Goal: Transaction & Acquisition: Book appointment/travel/reservation

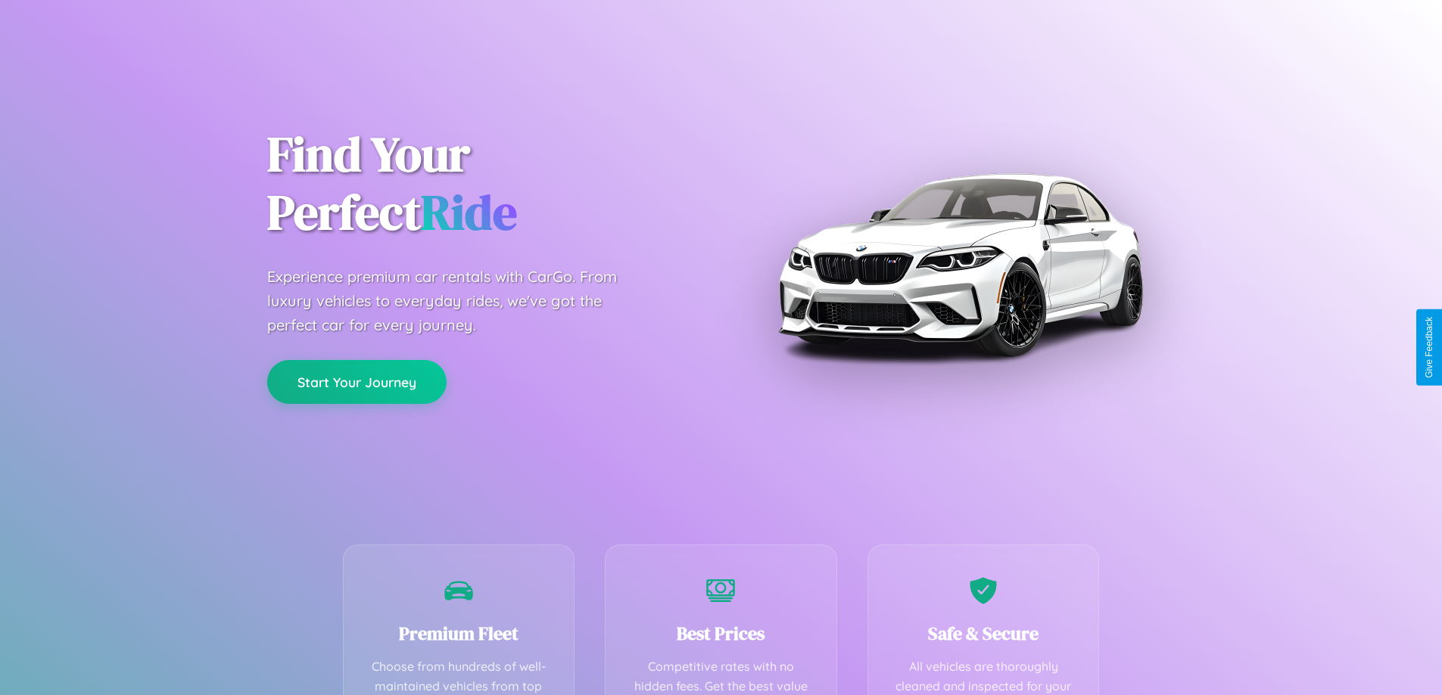
scroll to position [298, 0]
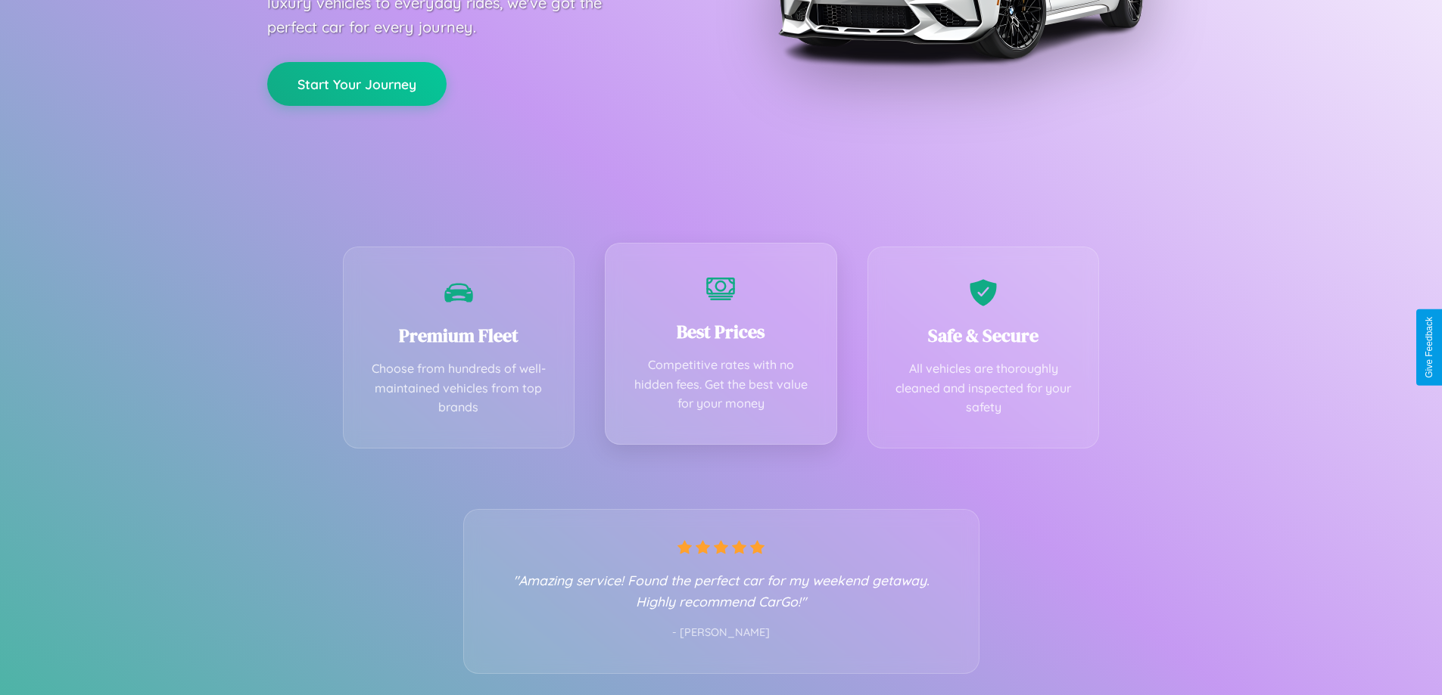
click at [720, 347] on div "Best Prices Competitive rates with no hidden fees. Get the best value for your …" at bounding box center [721, 344] width 232 height 202
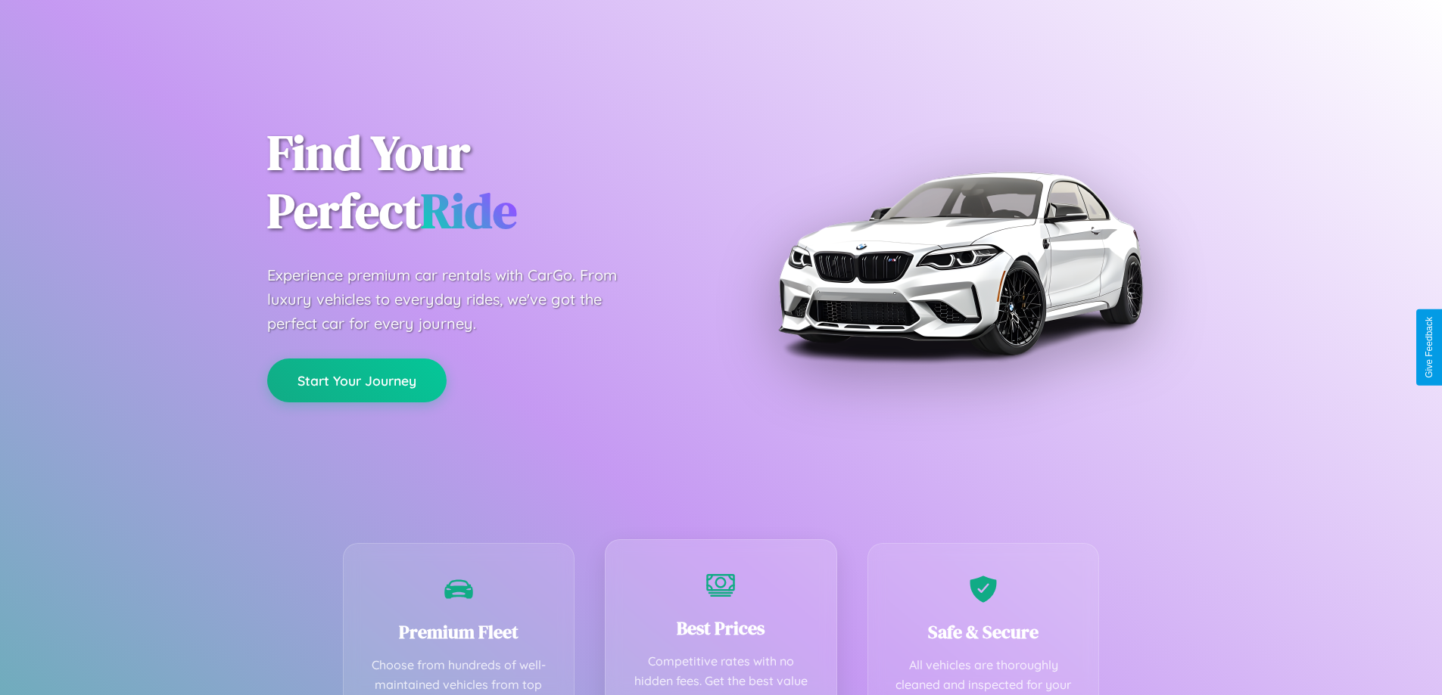
scroll to position [0, 0]
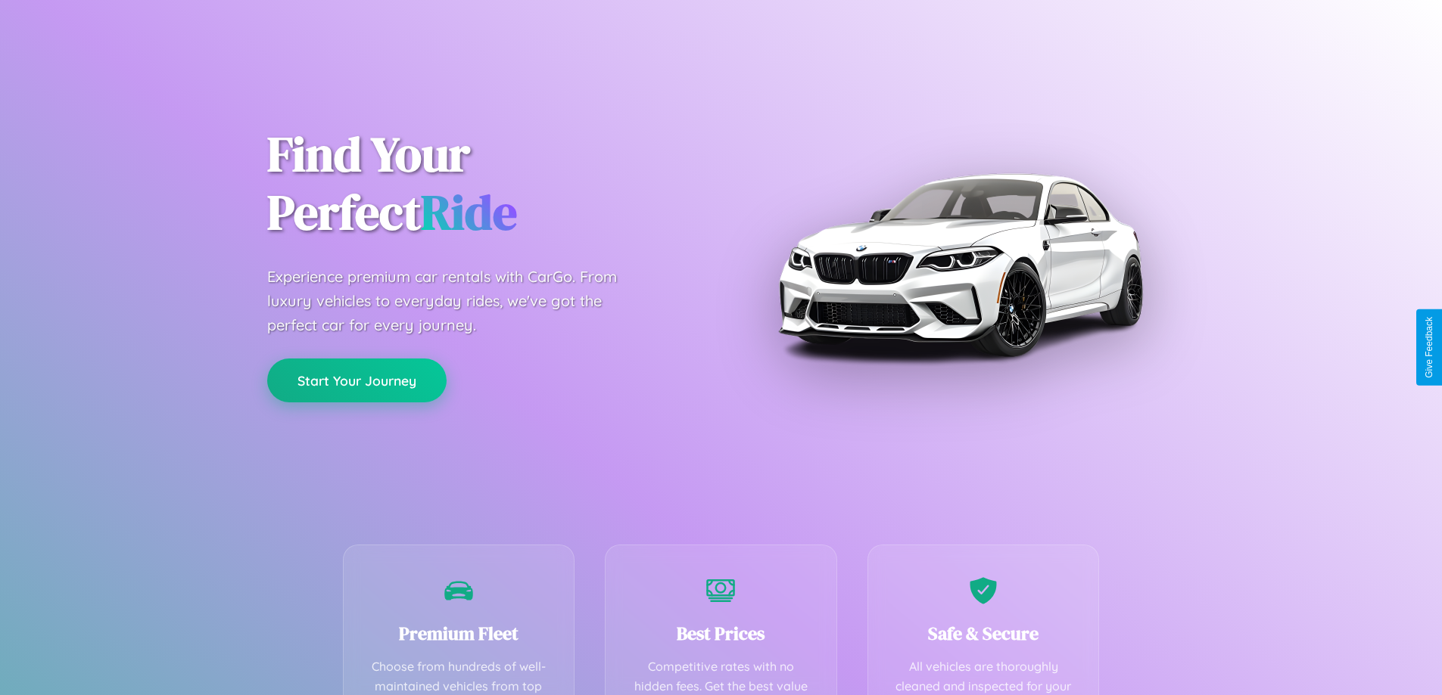
click at [356, 381] on button "Start Your Journey" at bounding box center [356, 381] width 179 height 44
click at [356, 380] on button "Start Your Journey" at bounding box center [356, 381] width 179 height 44
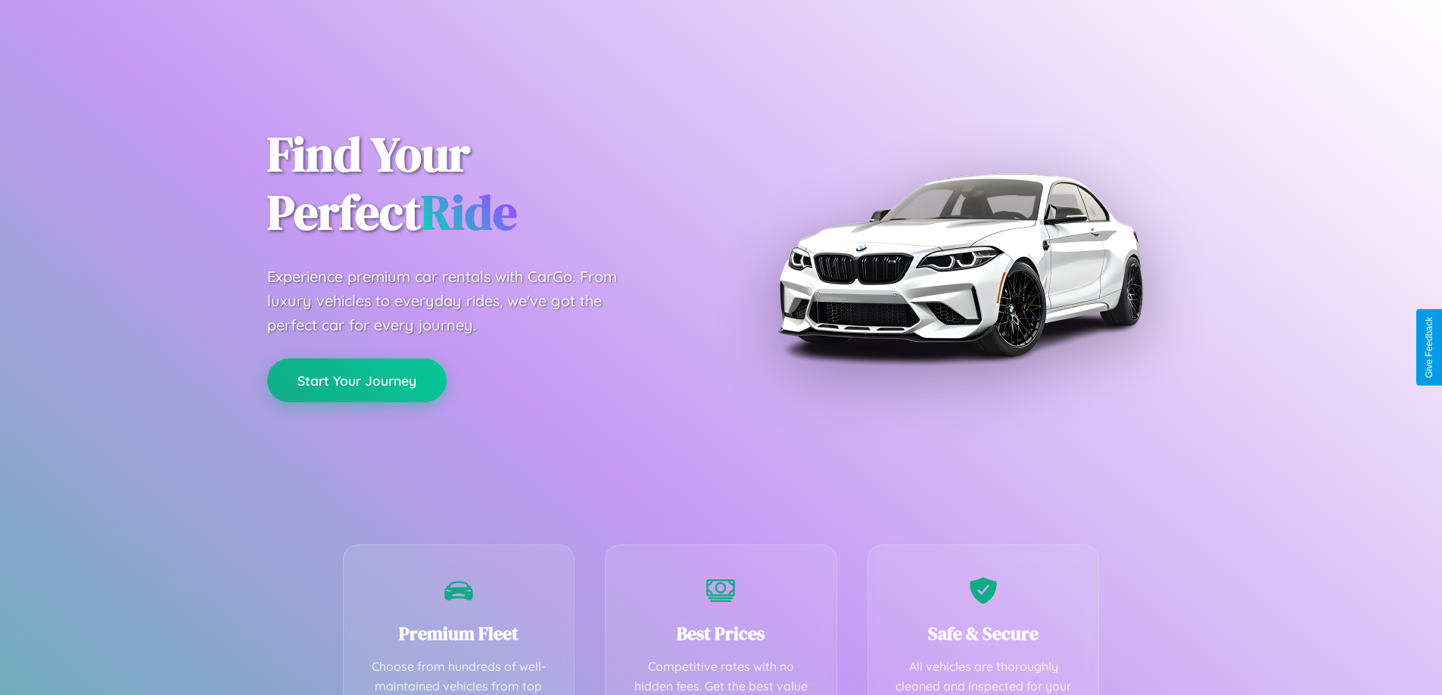
click at [356, 380] on button "Start Your Journey" at bounding box center [356, 381] width 179 height 44
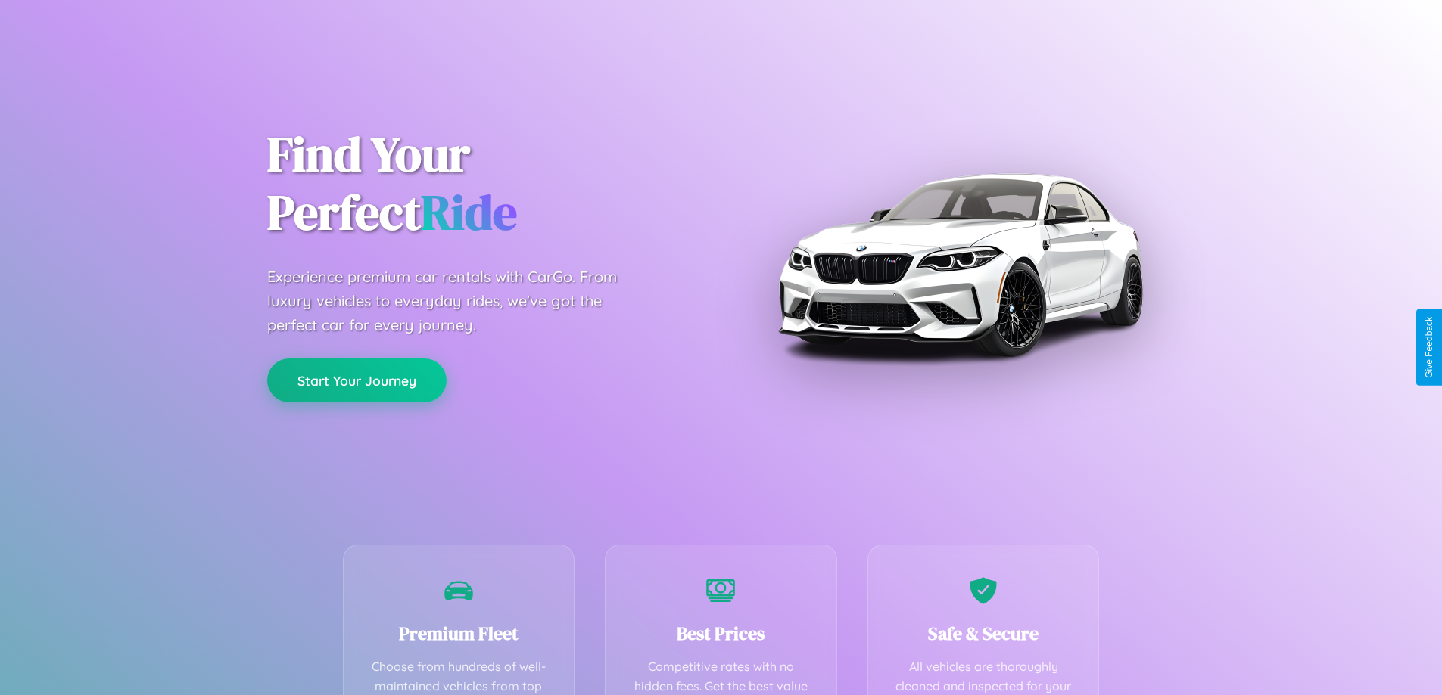
click at [356, 380] on button "Start Your Journey" at bounding box center [356, 381] width 179 height 44
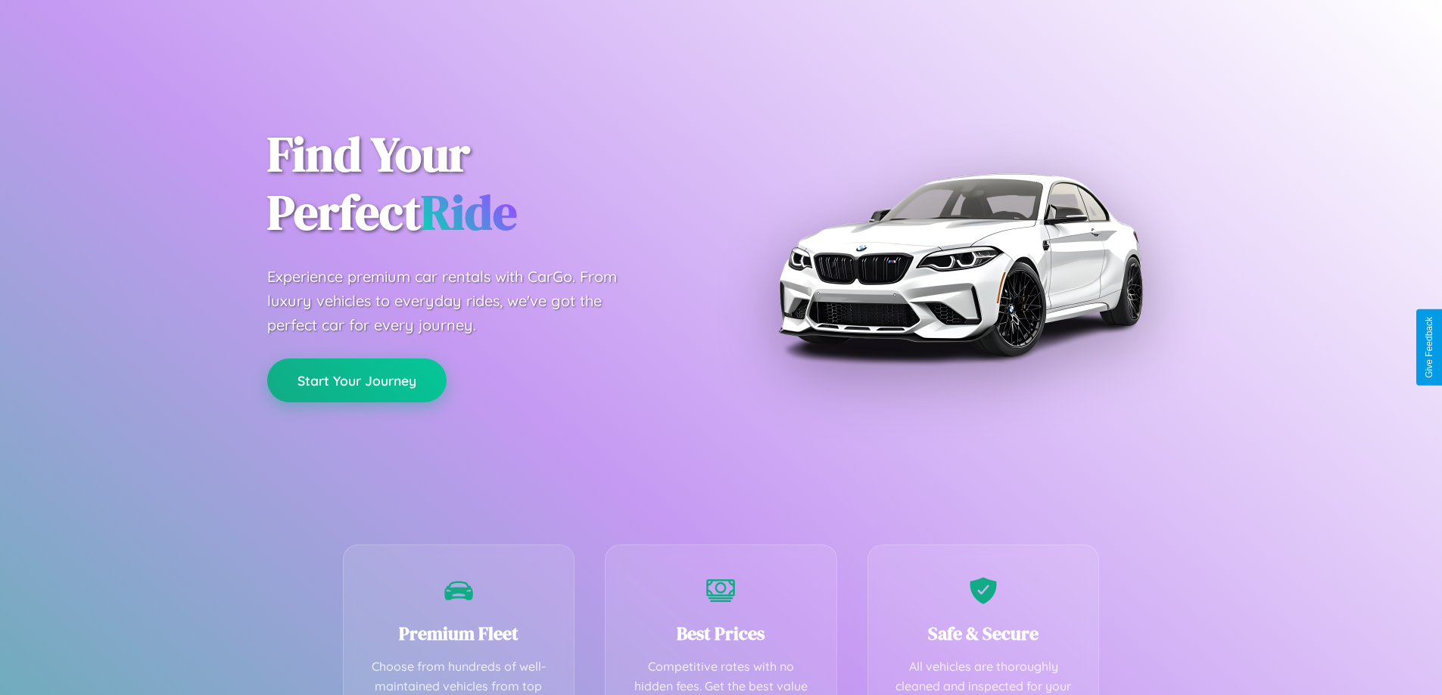
click at [356, 380] on button "Start Your Journey" at bounding box center [356, 381] width 179 height 44
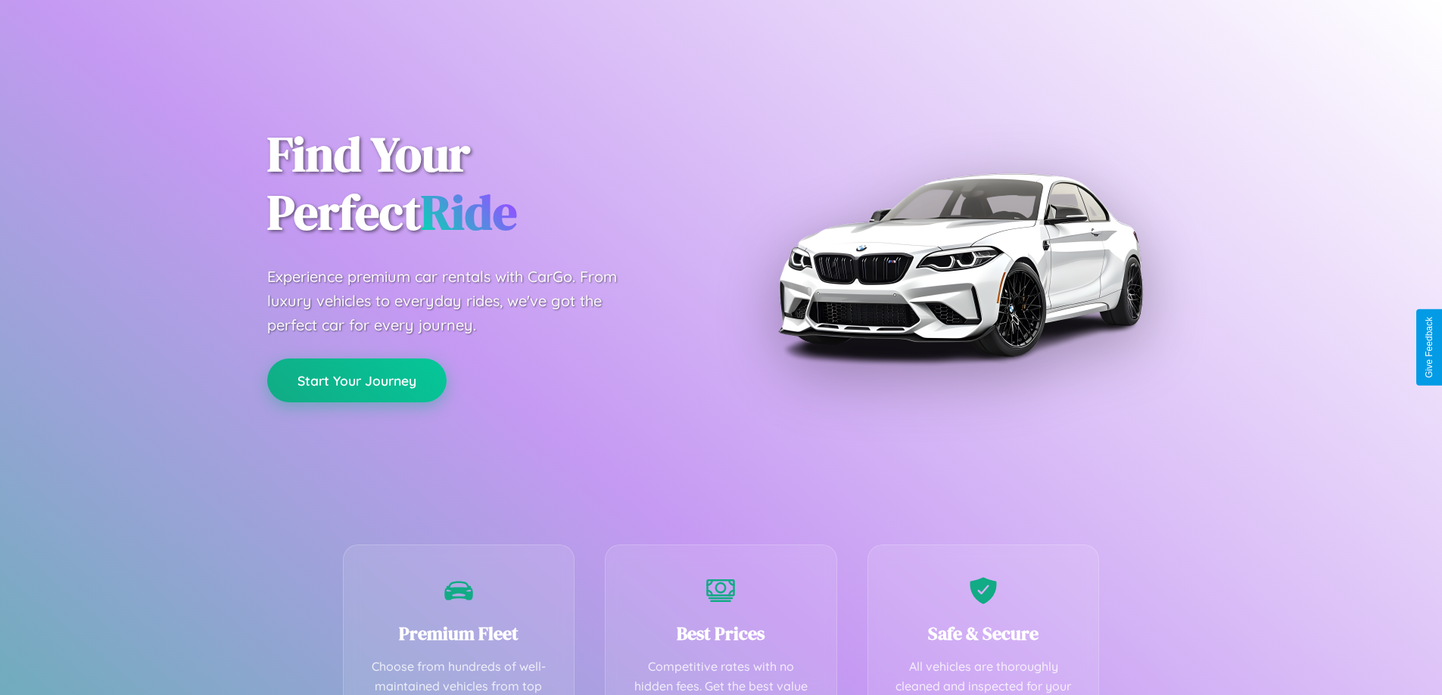
click at [356, 380] on button "Start Your Journey" at bounding box center [356, 381] width 179 height 44
